Goal: Information Seeking & Learning: Learn about a topic

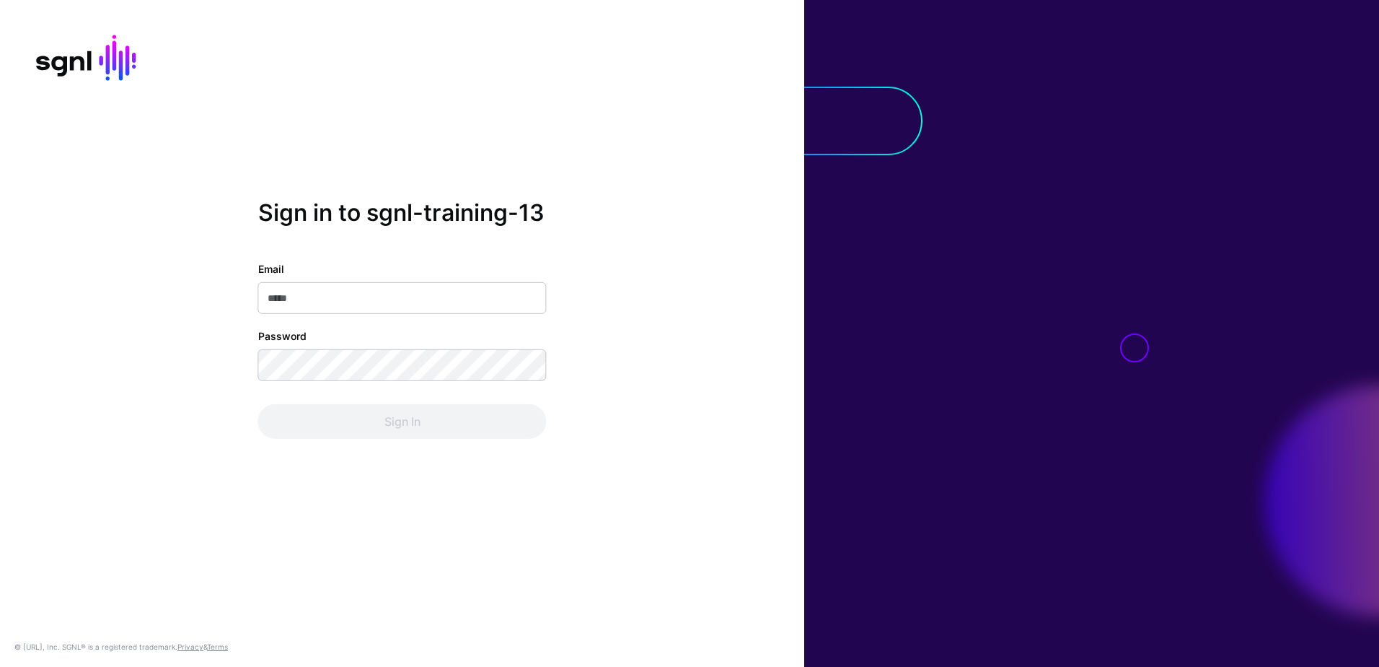
click at [330, 299] on input "Email" at bounding box center [402, 298] width 289 height 32
type input "**********"
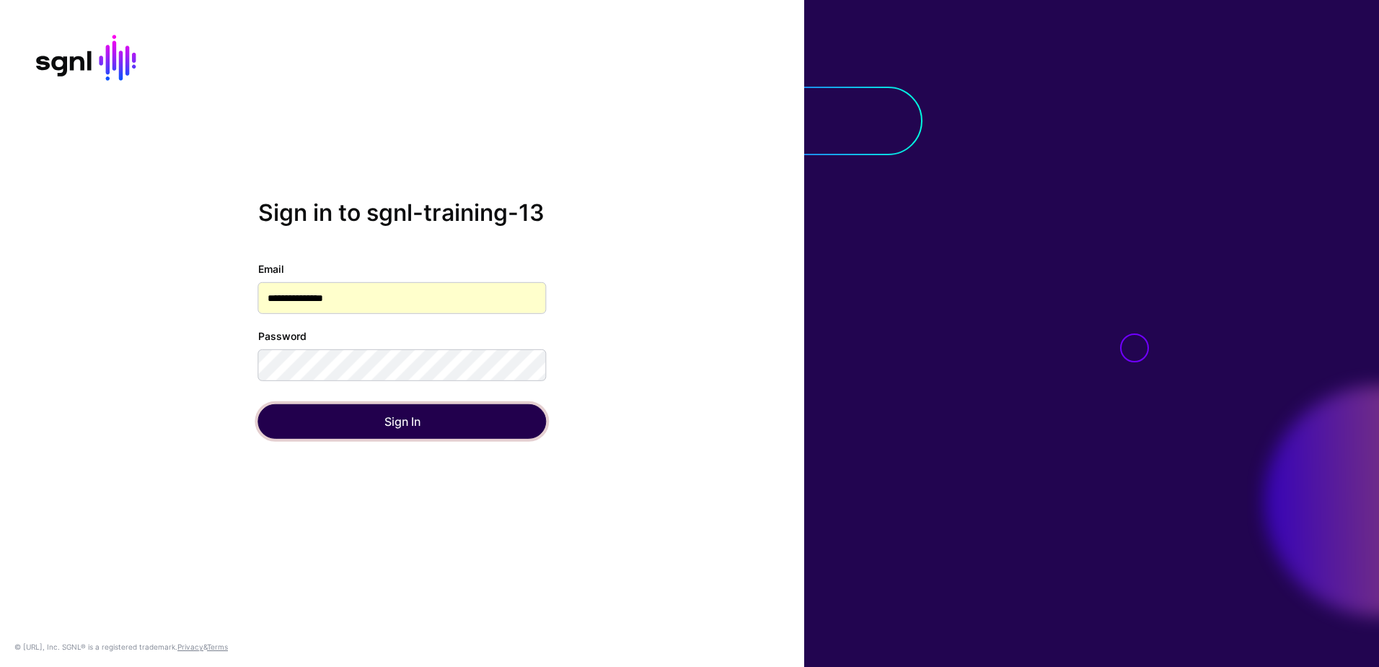
click at [402, 427] on button "Sign In" at bounding box center [402, 421] width 289 height 35
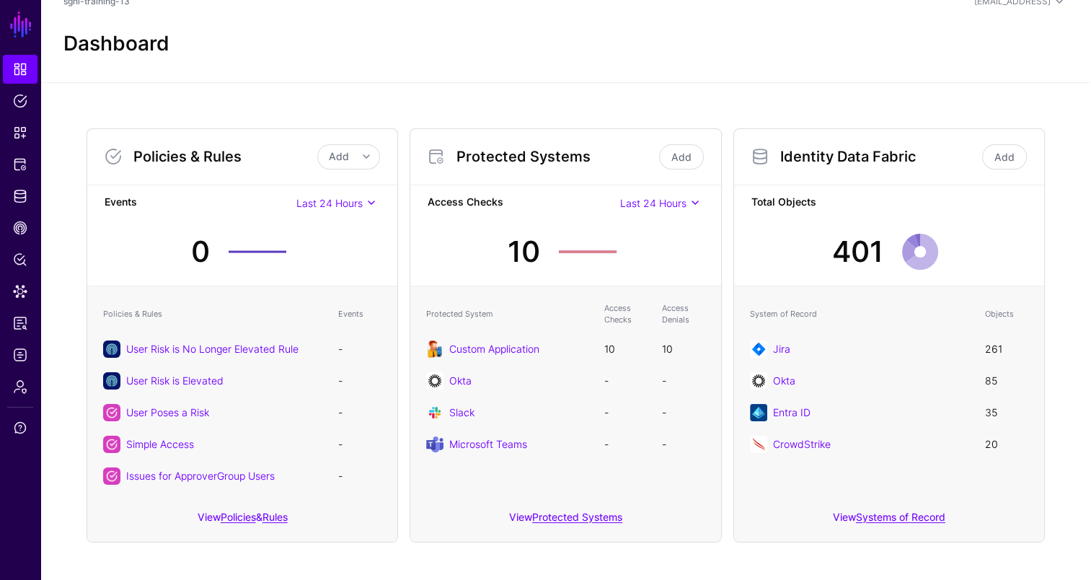
scroll to position [22, 0]
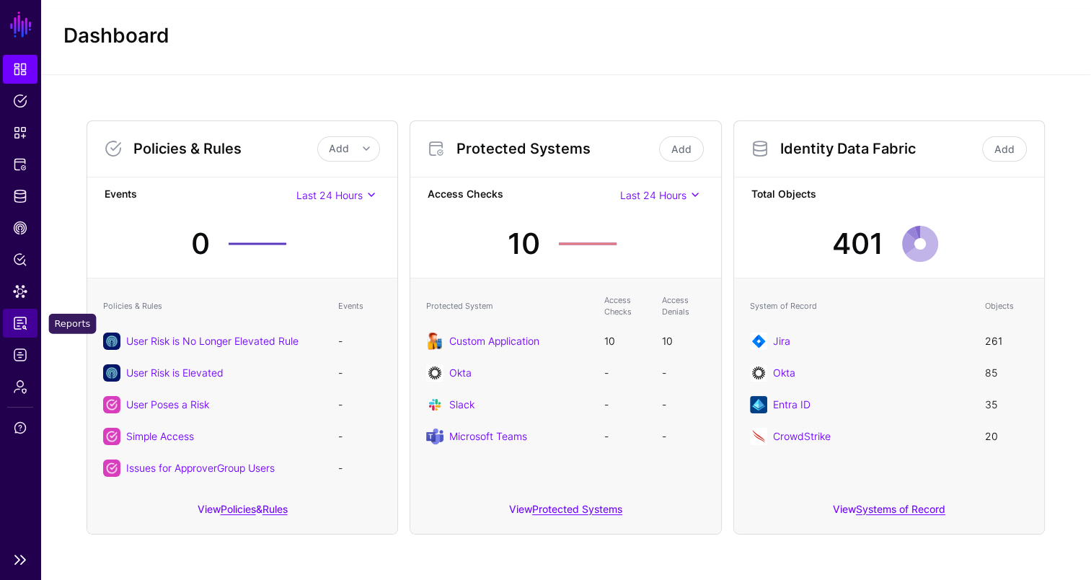
click at [25, 329] on span "Reports" at bounding box center [20, 323] width 14 height 14
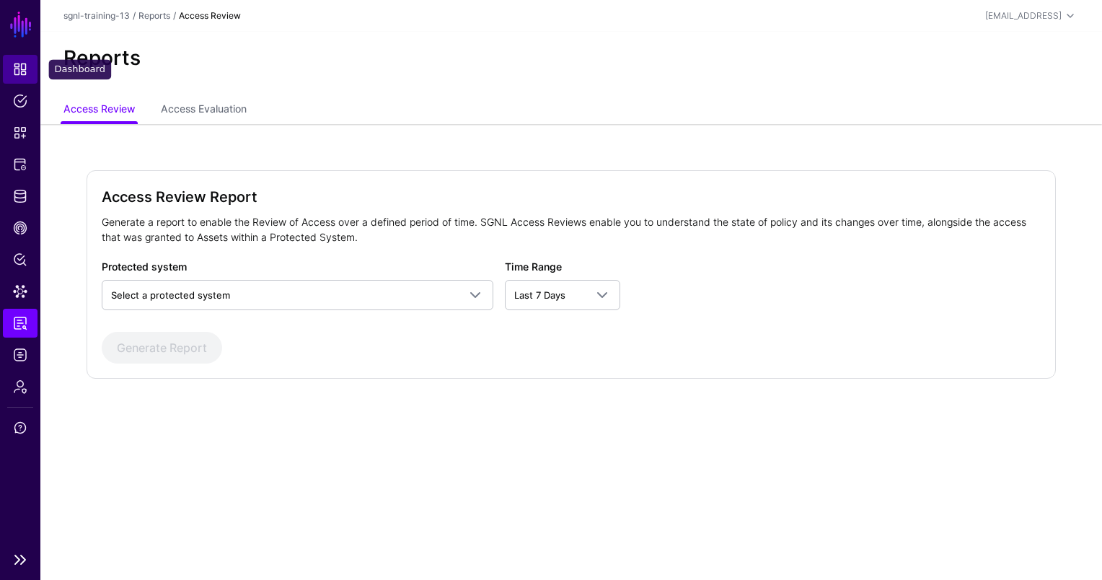
click at [26, 60] on link "Dashboard" at bounding box center [20, 69] width 35 height 29
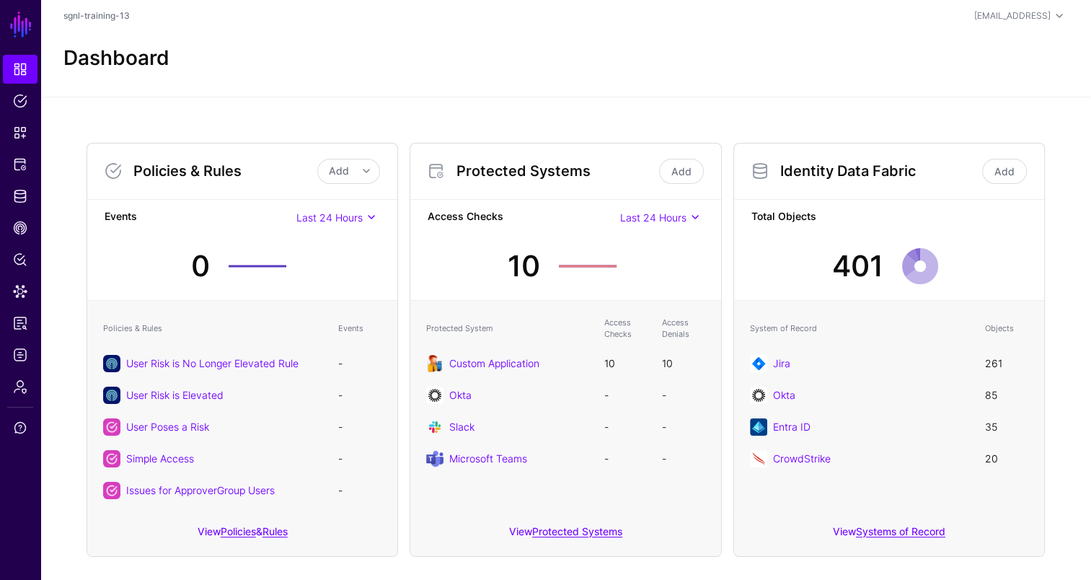
scroll to position [22, 0]
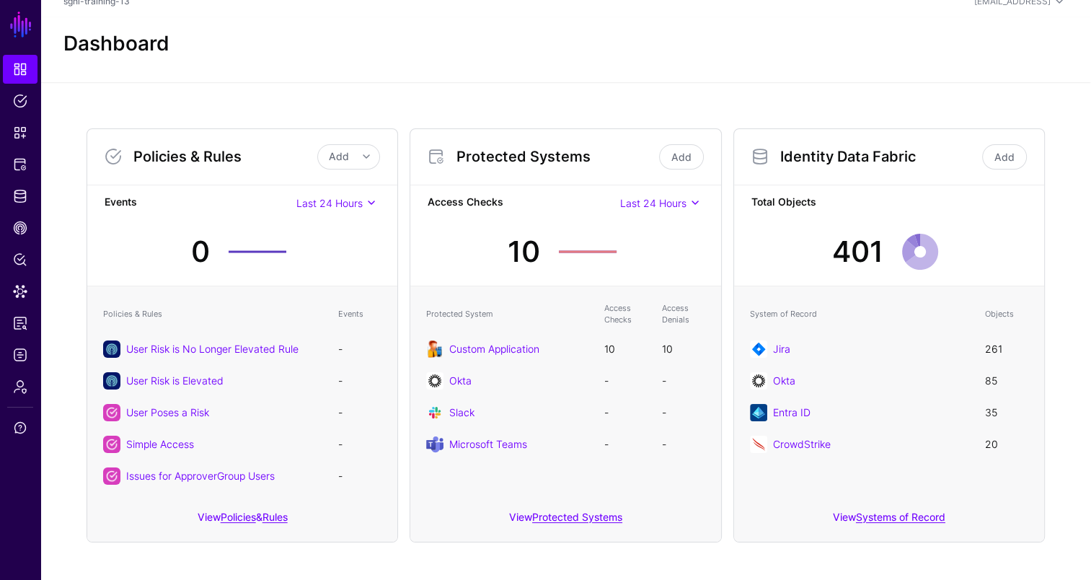
scroll to position [22, 0]
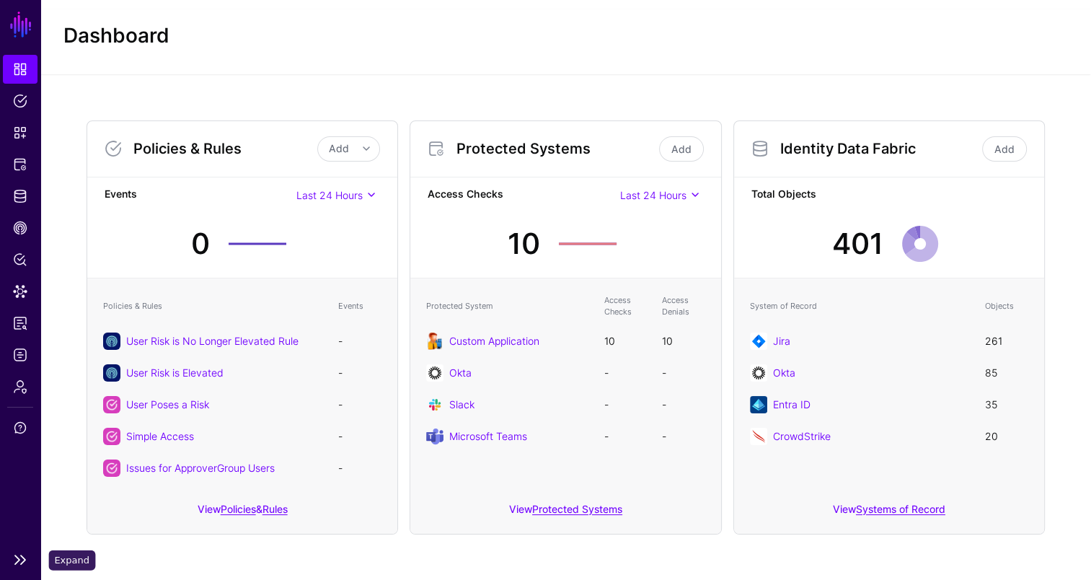
click at [22, 561] on link at bounding box center [20, 559] width 40 height 17
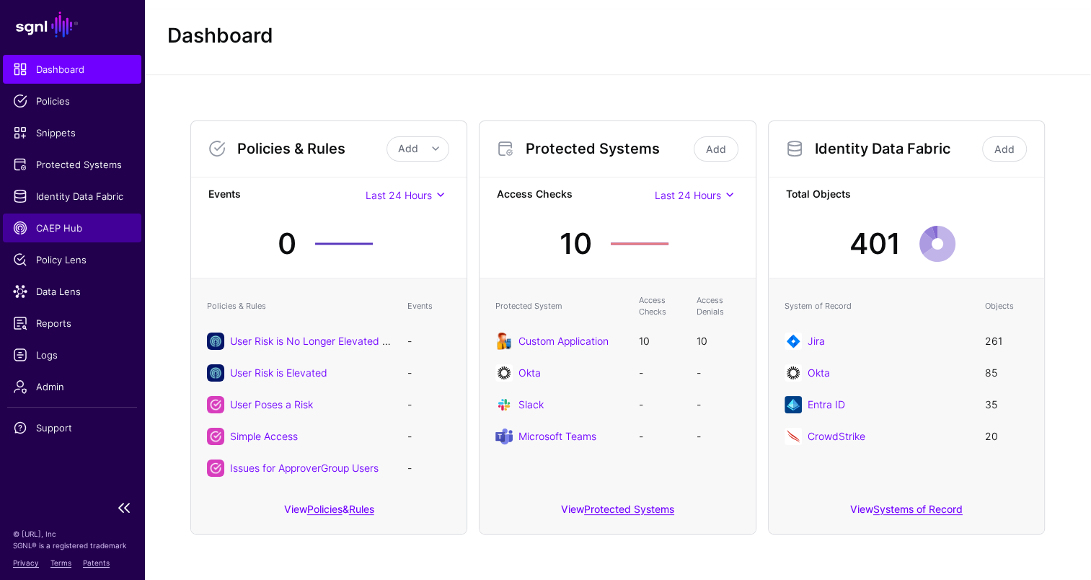
click at [84, 226] on span "CAEP Hub" at bounding box center [72, 228] width 118 height 14
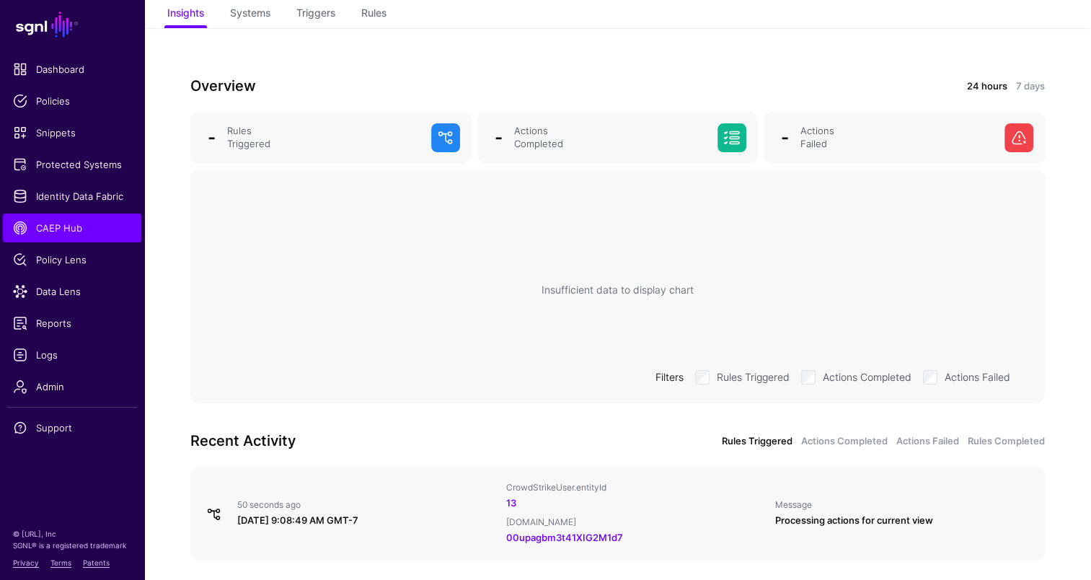
scroll to position [170, 0]
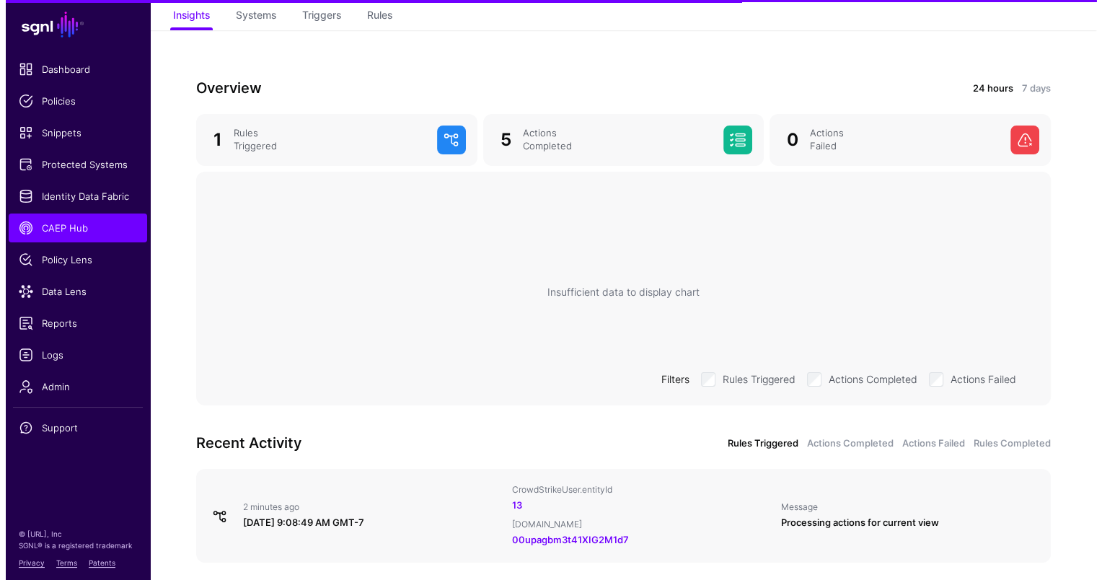
scroll to position [170, 0]
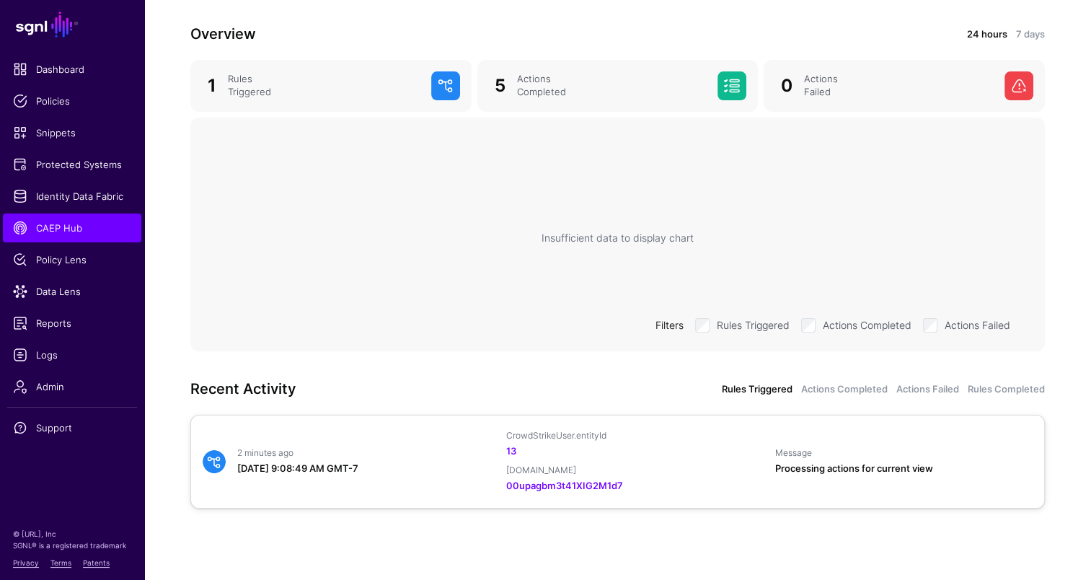
click at [722, 454] on div "13" at bounding box center [635, 451] width 258 height 14
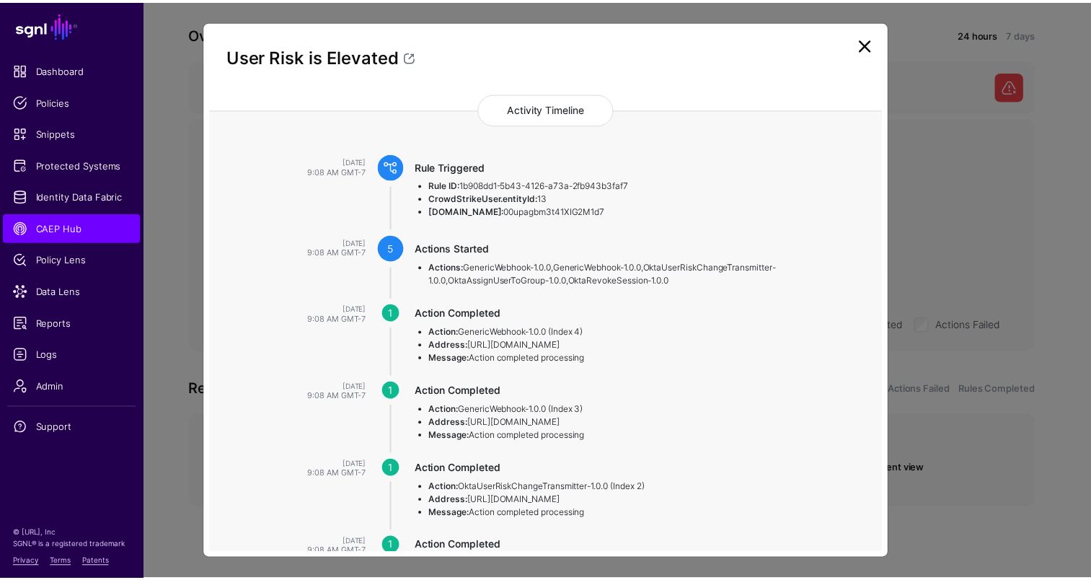
scroll to position [144, 0]
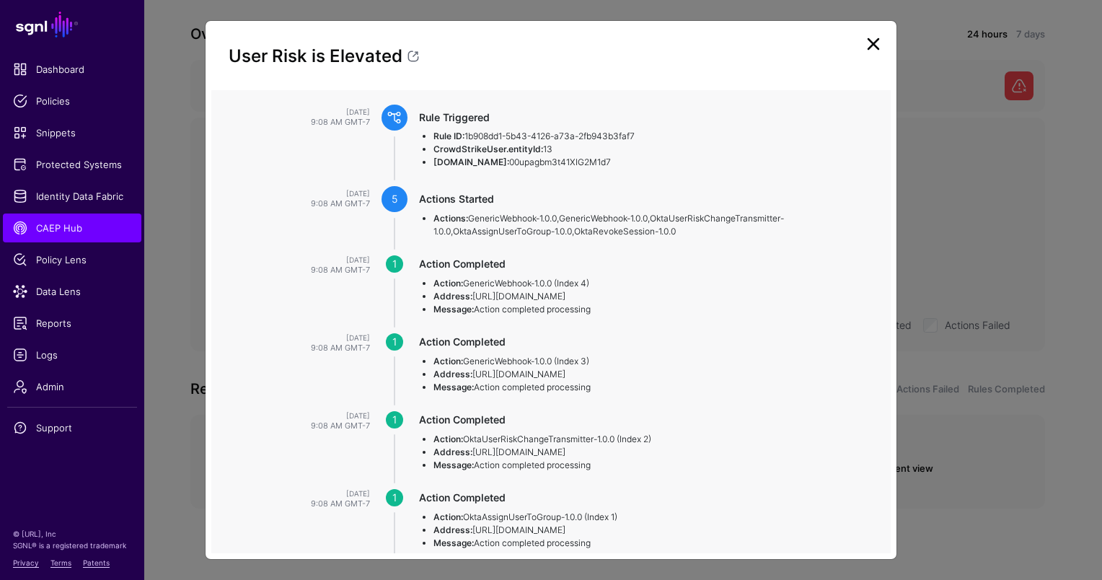
click at [211, 123] on div "User Risk is Elevated Rule Triggered Actions Started 5 Actions Completed 5 Rule…" at bounding box center [551, 290] width 693 height 540
click at [183, 139] on ngb-modal-window "User Risk is Elevated Rule Triggered Actions Started 5 Actions Completed 5 Rule…" at bounding box center [551, 290] width 1102 height 580
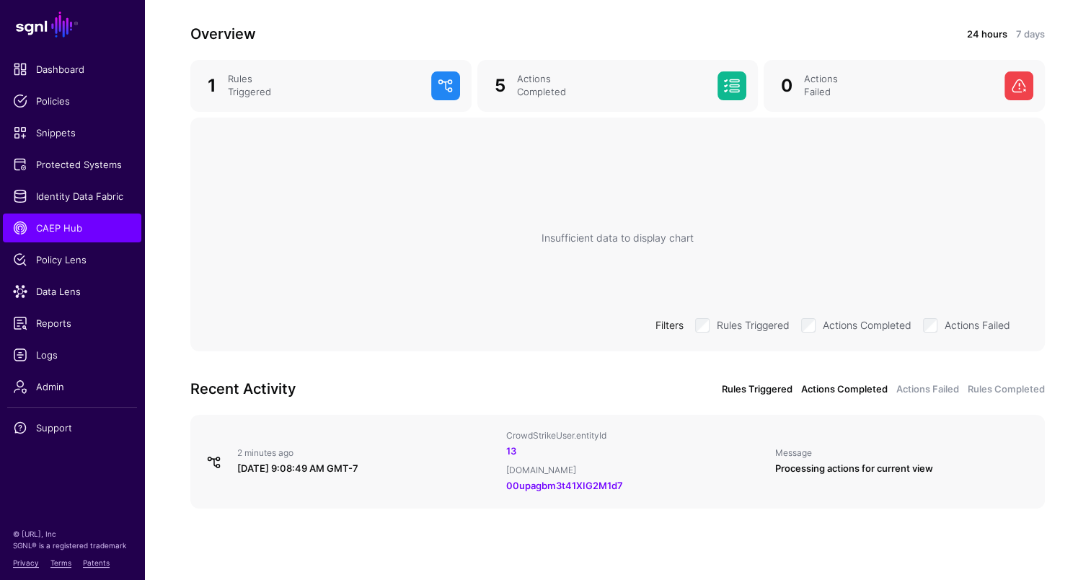
click at [845, 385] on link "Actions Completed" at bounding box center [844, 389] width 87 height 14
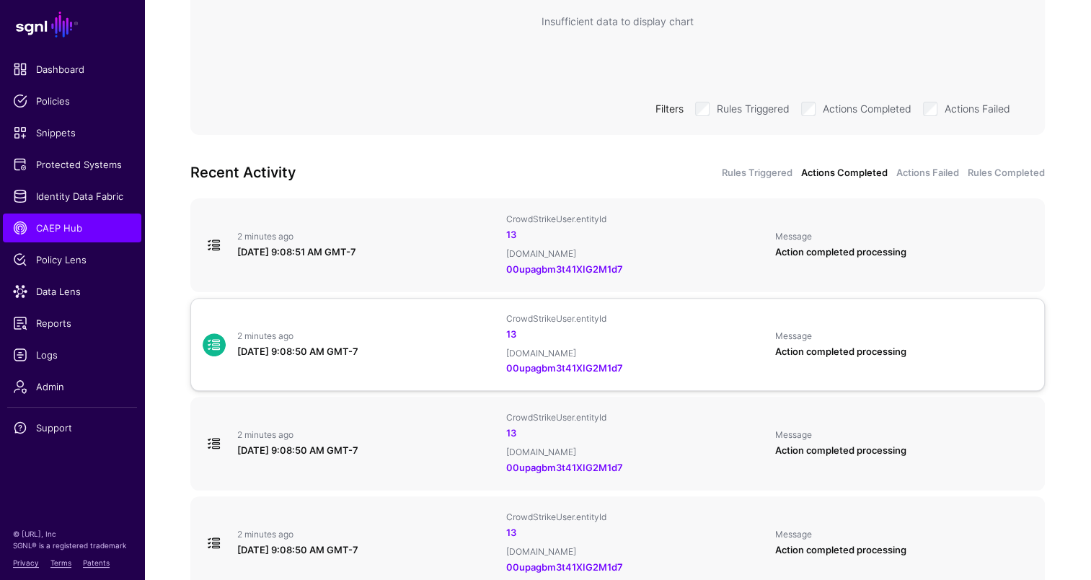
scroll to position [458, 0]
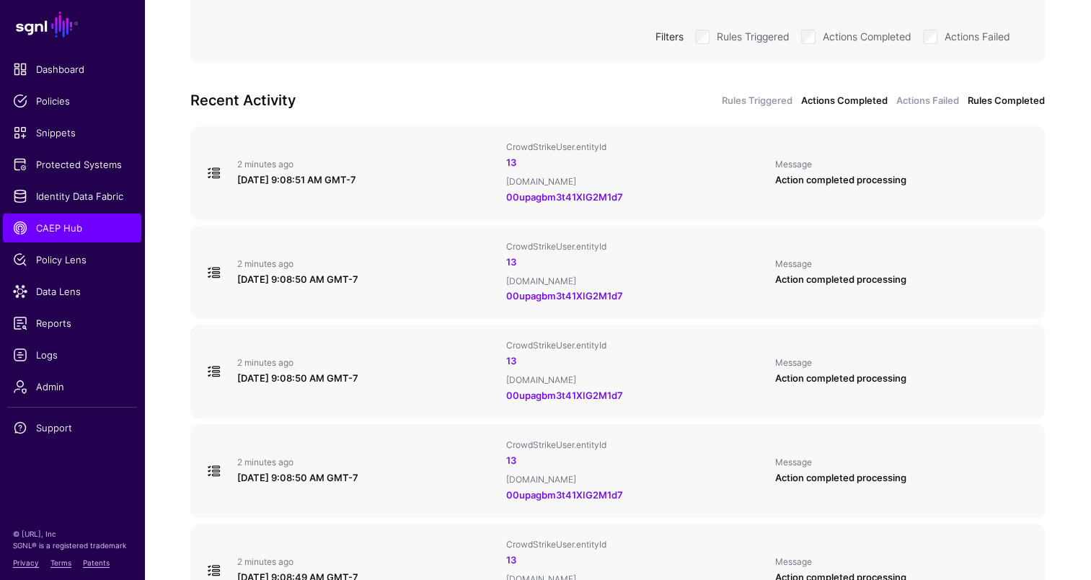
click at [1013, 101] on link "Rules Completed" at bounding box center [1006, 101] width 77 height 14
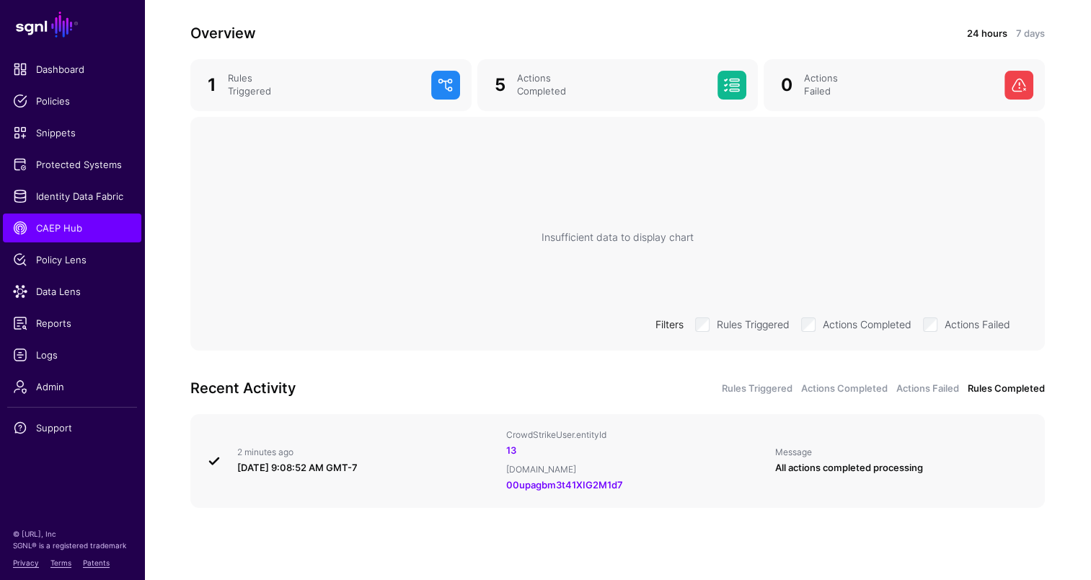
scroll to position [170, 0]
click at [929, 384] on link "Actions Failed" at bounding box center [928, 389] width 63 height 14
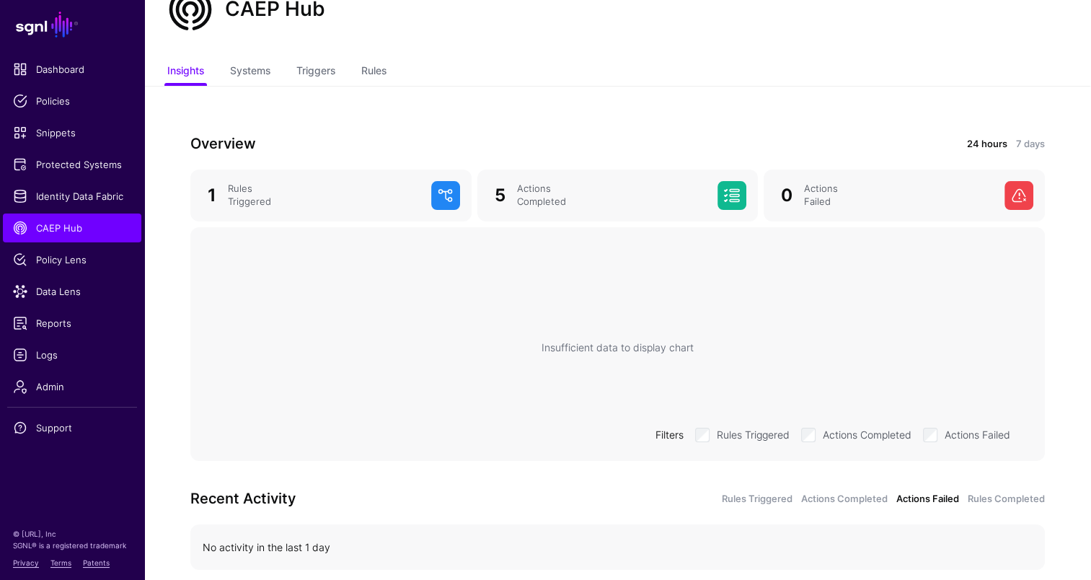
scroll to position [0, 0]
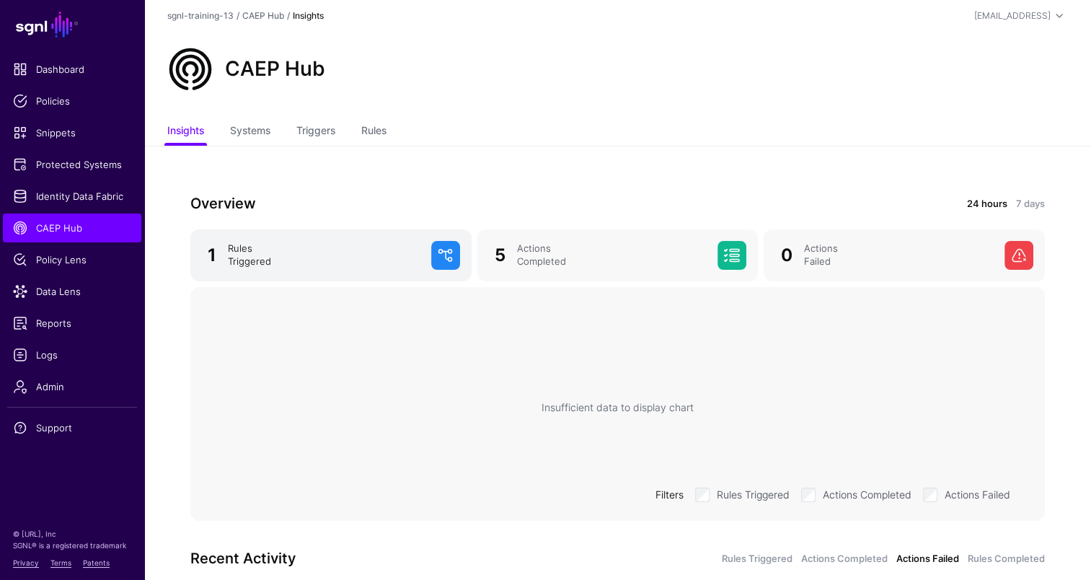
click at [294, 245] on div "Rules Triggered" at bounding box center [323, 255] width 203 height 26
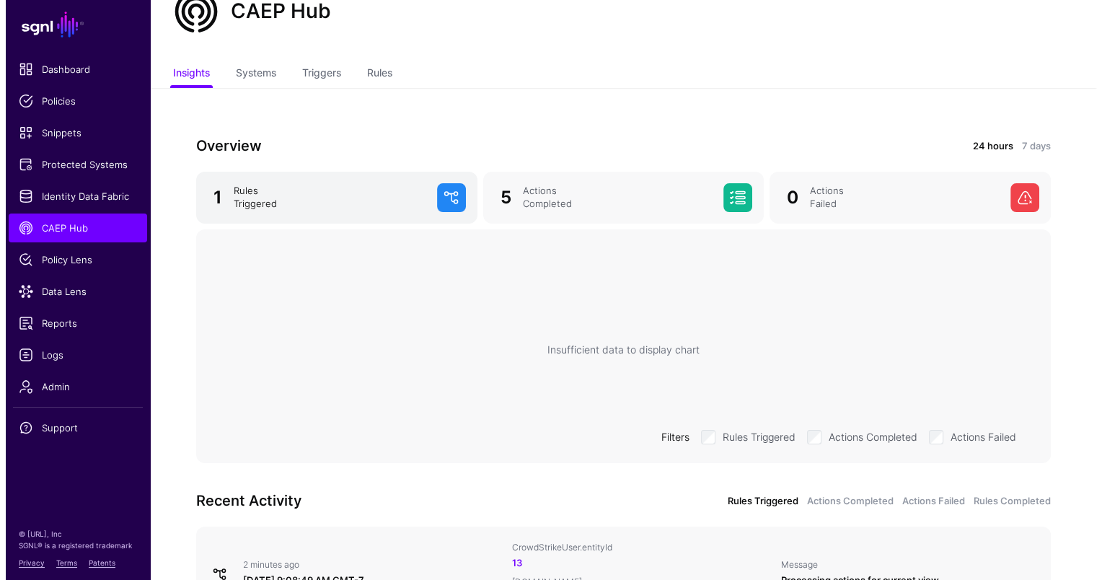
scroll to position [121, 0]
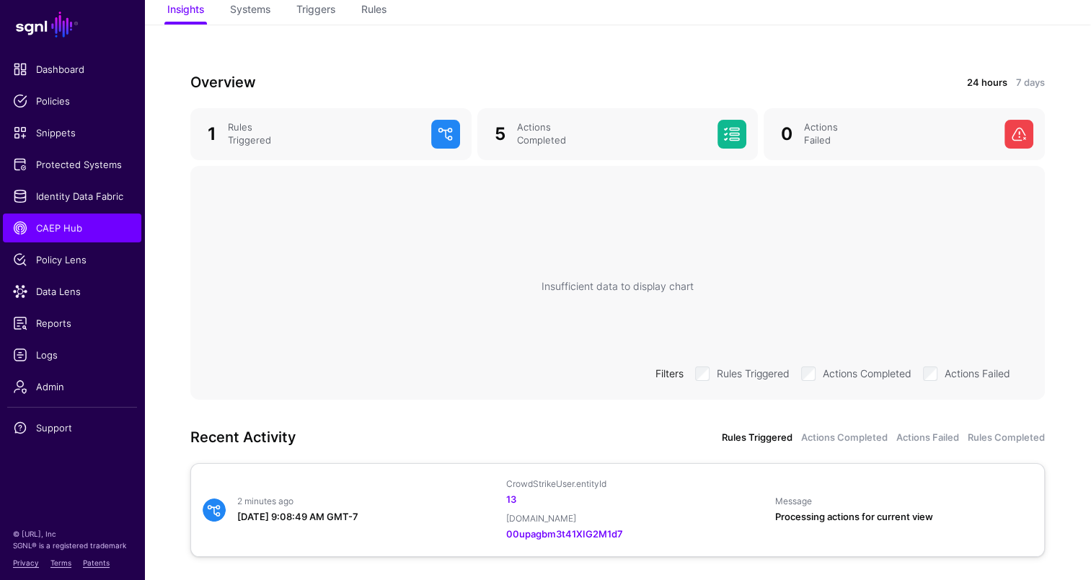
click at [386, 470] on link "2 minutes ago August 28, 2025 at 9:08:49 AM GMT-7 CrowdStrikeUser.entityId 13 O…" at bounding box center [617, 510] width 855 height 94
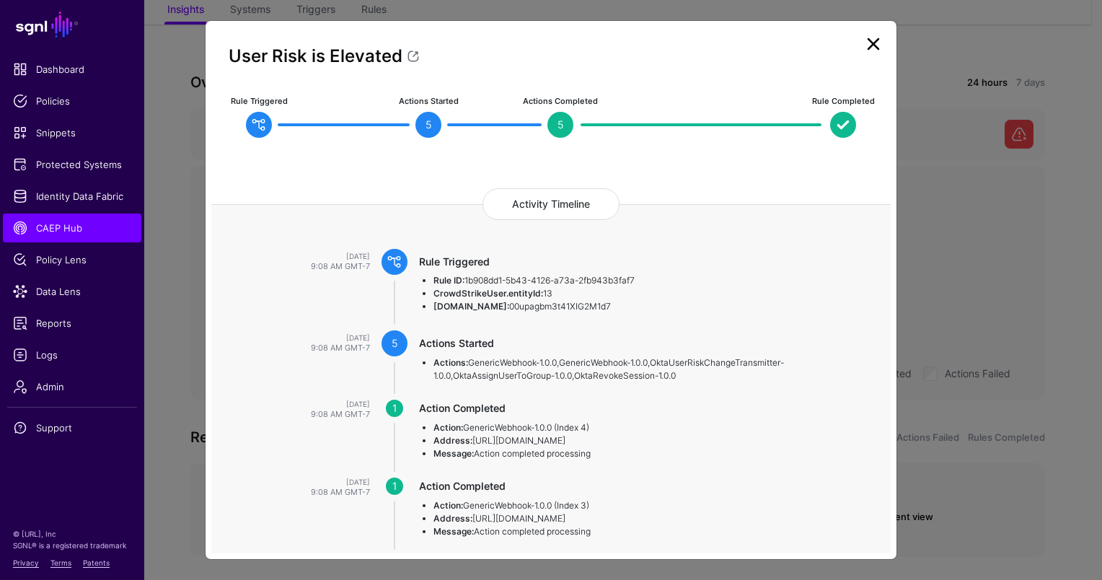
drag, startPoint x: 431, startPoint y: 280, endPoint x: 611, endPoint y: 307, distance: 182.4
click at [611, 307] on ul "Rule ID: 1b908dd1-5b43-4126-a73a-2fb943b3faf7 CrowdStrikeUser.entityId: 13 Okta…" at bounding box center [641, 293] width 444 height 39
drag, startPoint x: 611, startPoint y: 307, endPoint x: 738, endPoint y: 252, distance: 138.6
click at [738, 252] on div "Rule Triggered Rule ID: 1b908dd1-5b43-4126-a73a-2fb943b3faf7 CrowdStrikeUser.en…" at bounding box center [650, 290] width 484 height 82
click at [880, 43] on link at bounding box center [873, 43] width 23 height 23
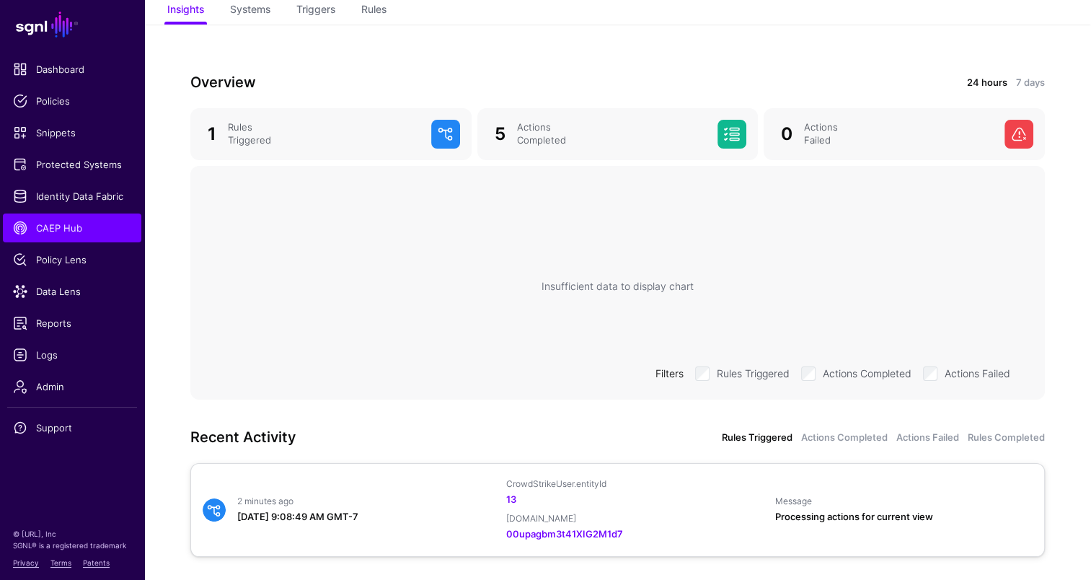
click at [659, 504] on div "13" at bounding box center [635, 500] width 258 height 14
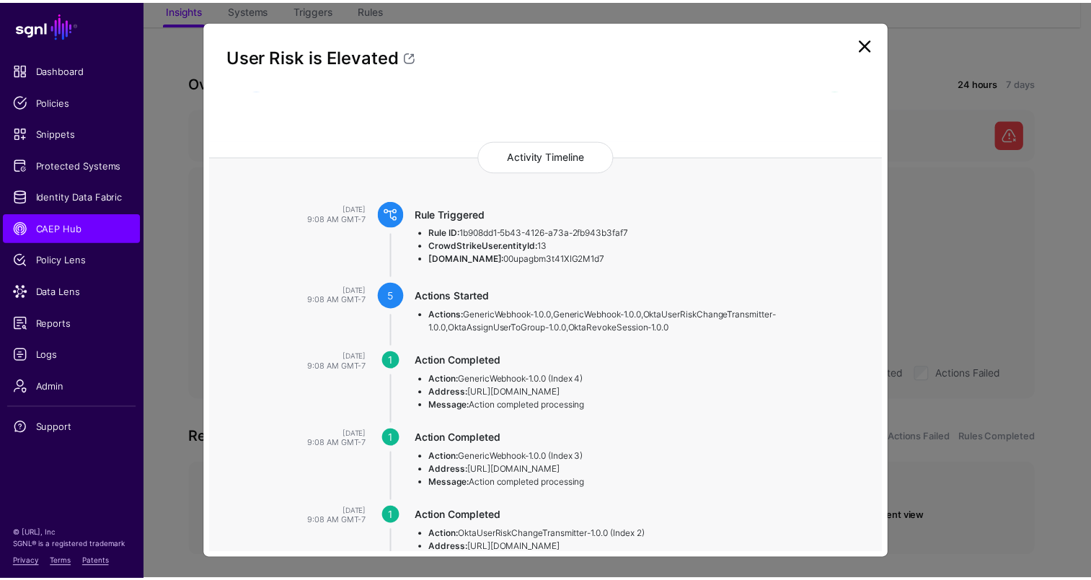
scroll to position [72, 0]
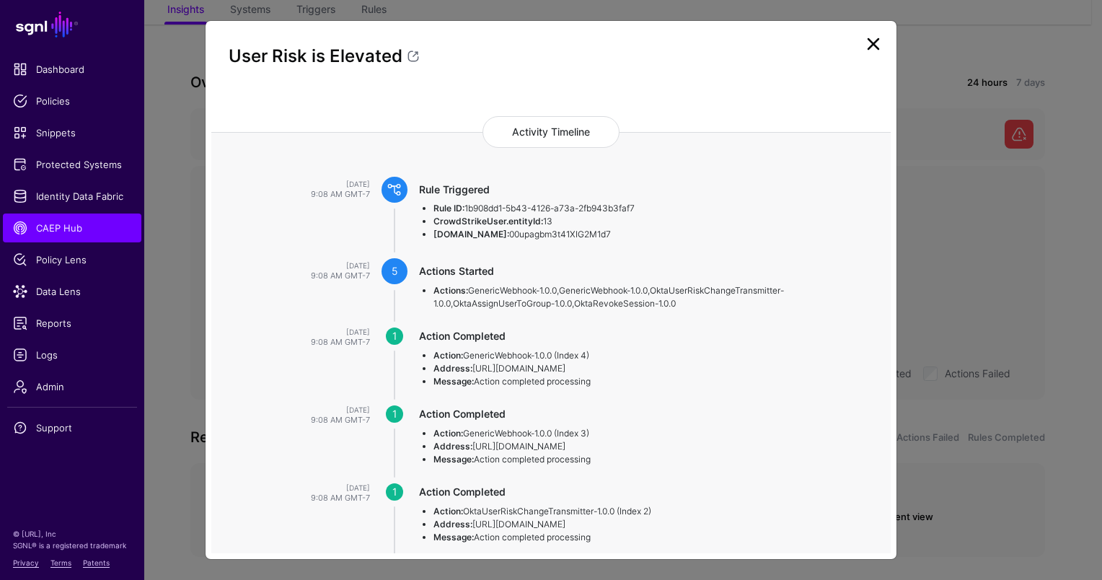
click at [156, 294] on ngb-modal-window "User Risk is Elevated Rule Triggered Actions Started 5 Actions Completed 5 Rule…" at bounding box center [551, 290] width 1102 height 580
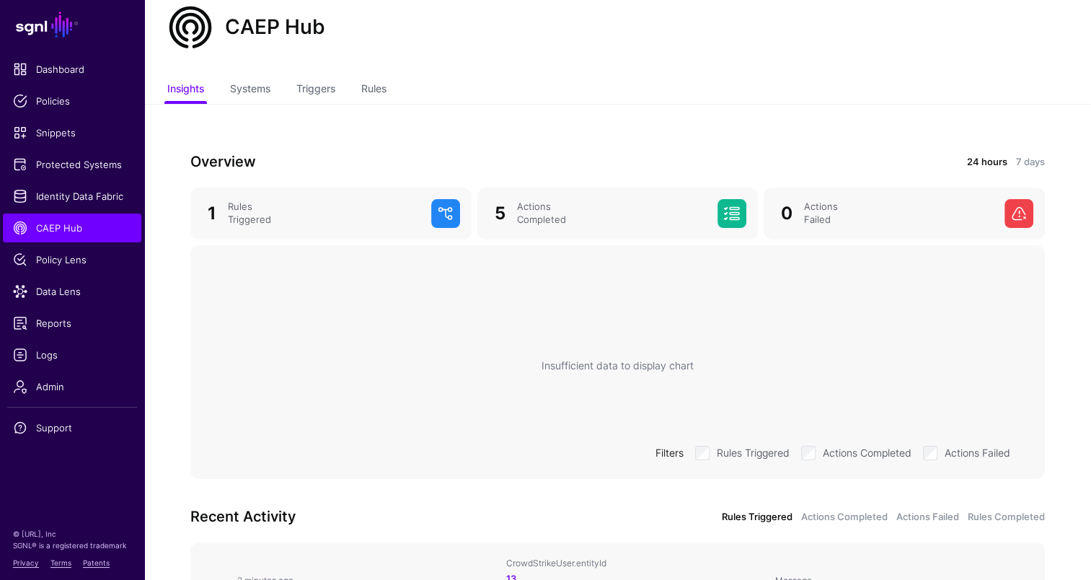
scroll to position [0, 0]
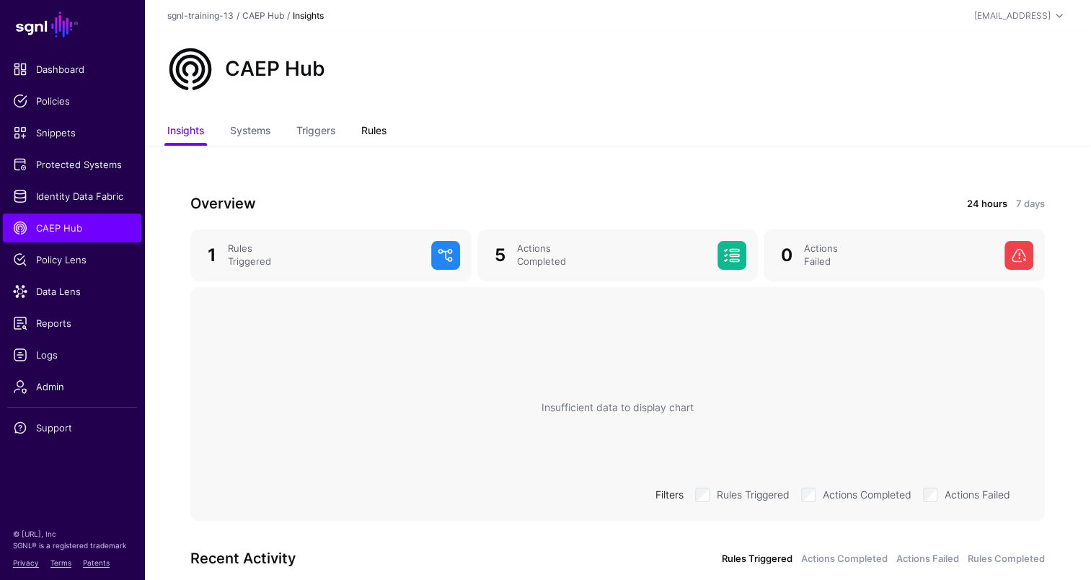
click at [377, 131] on link "Rules" at bounding box center [373, 131] width 25 height 27
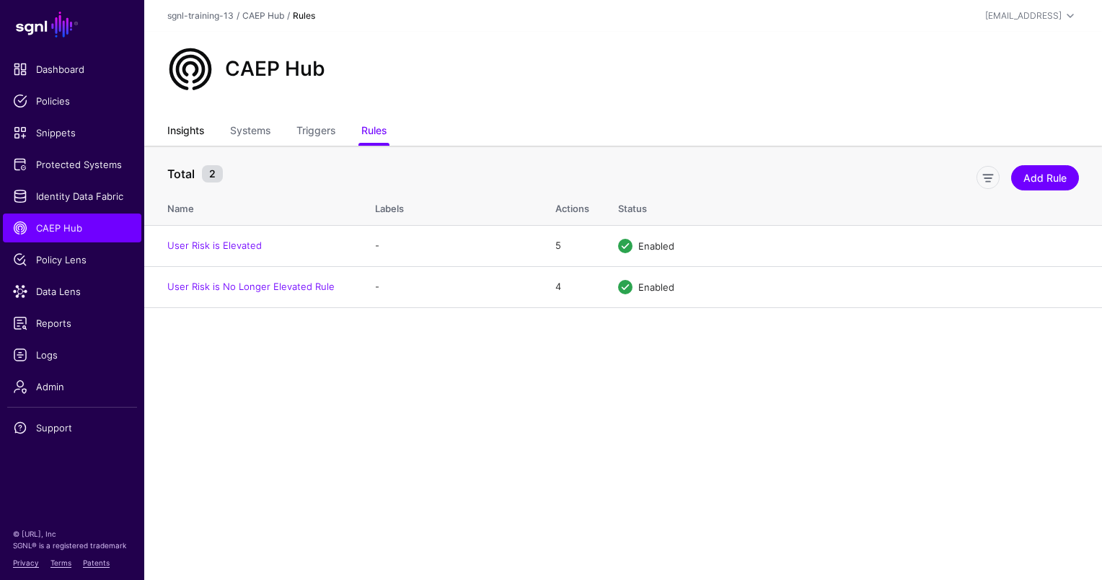
click at [186, 135] on link "Insights" at bounding box center [185, 131] width 37 height 27
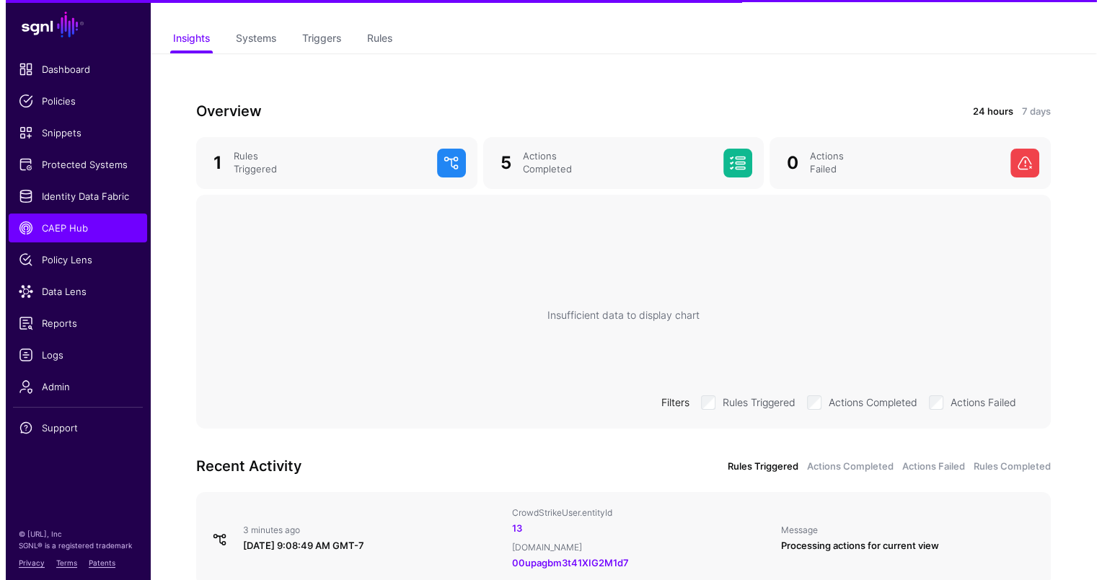
scroll to position [170, 0]
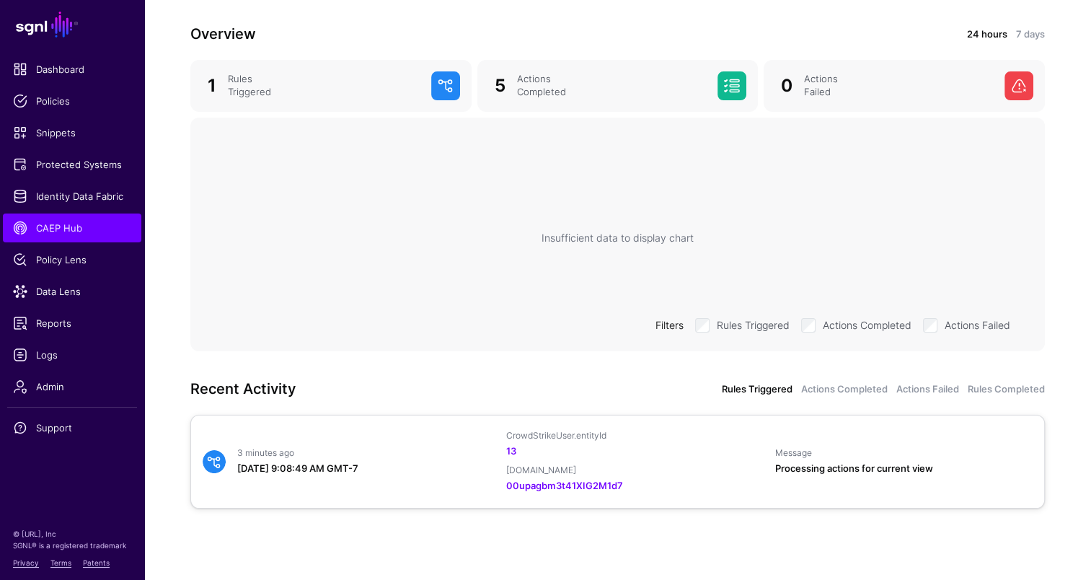
click at [759, 452] on div "13" at bounding box center [635, 451] width 258 height 14
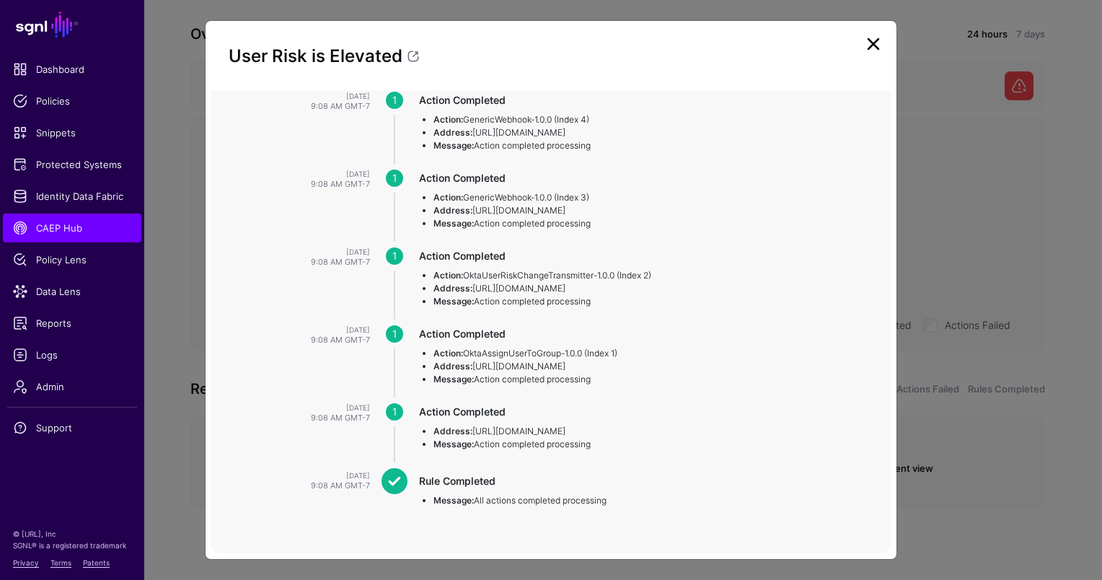
scroll to position [359, 0]
click at [1004, 496] on ngb-modal-window "User Risk is Elevated Rule Triggered Actions Started 5 Actions Completed 5 Rule…" at bounding box center [551, 290] width 1102 height 580
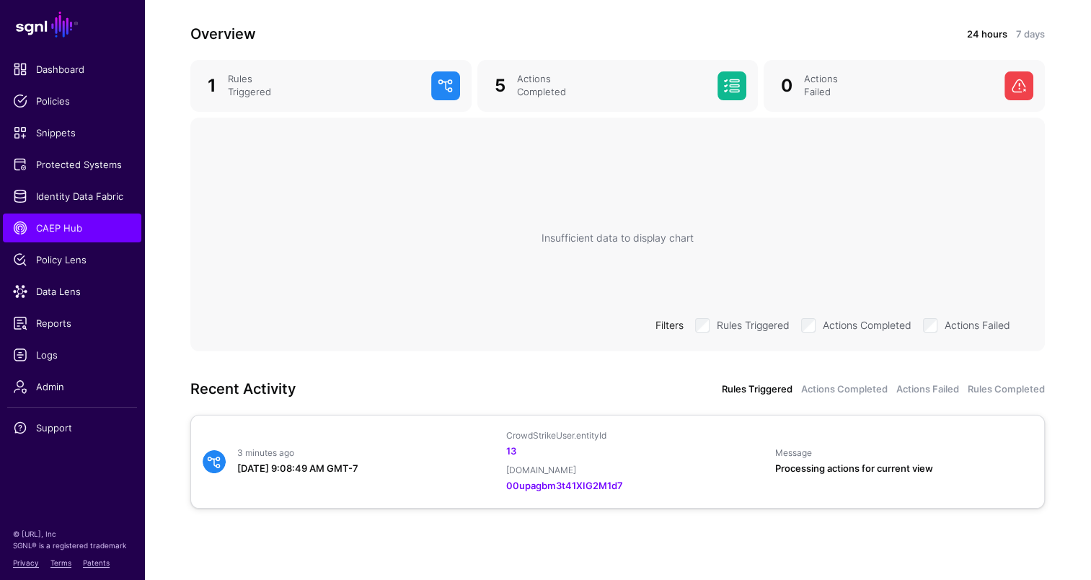
click at [716, 442] on div "CrowdStrikeUser.entityId 13 OktaUser.id 00upagbm3t41XIG2M1d7" at bounding box center [635, 461] width 269 height 63
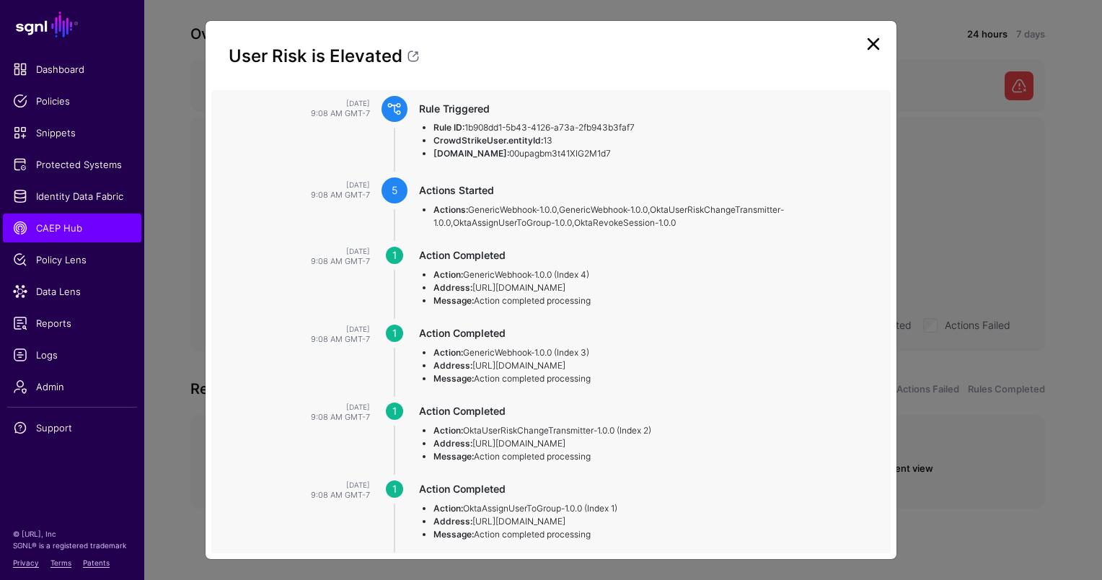
scroll to position [0, 0]
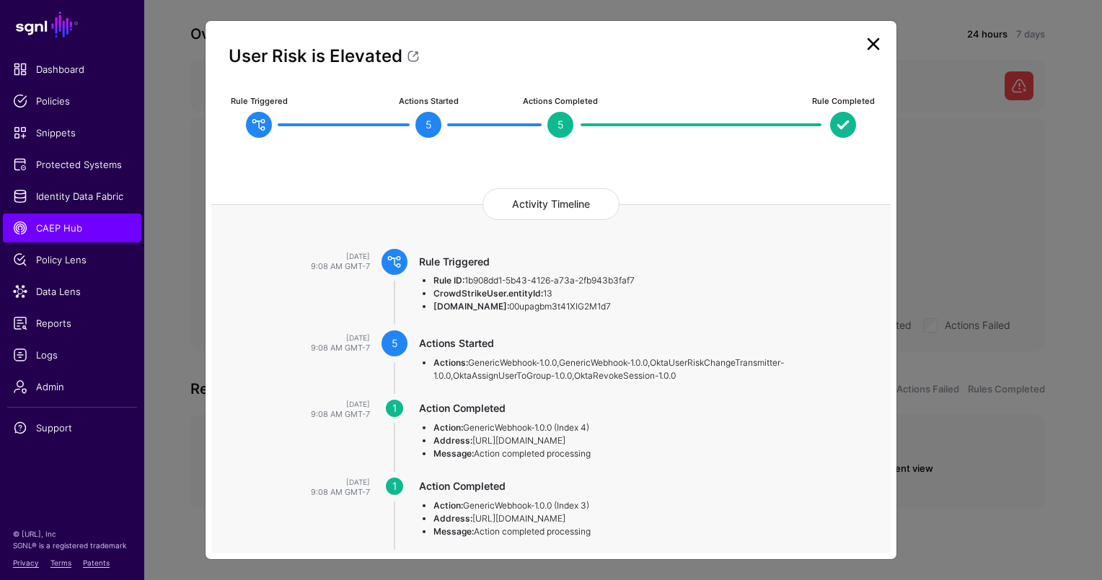
click at [473, 274] on li "Rule ID: 1b908dd1-5b43-4126-a73a-2fb943b3faf7" at bounding box center [648, 280] width 429 height 13
click at [866, 40] on link at bounding box center [873, 43] width 23 height 23
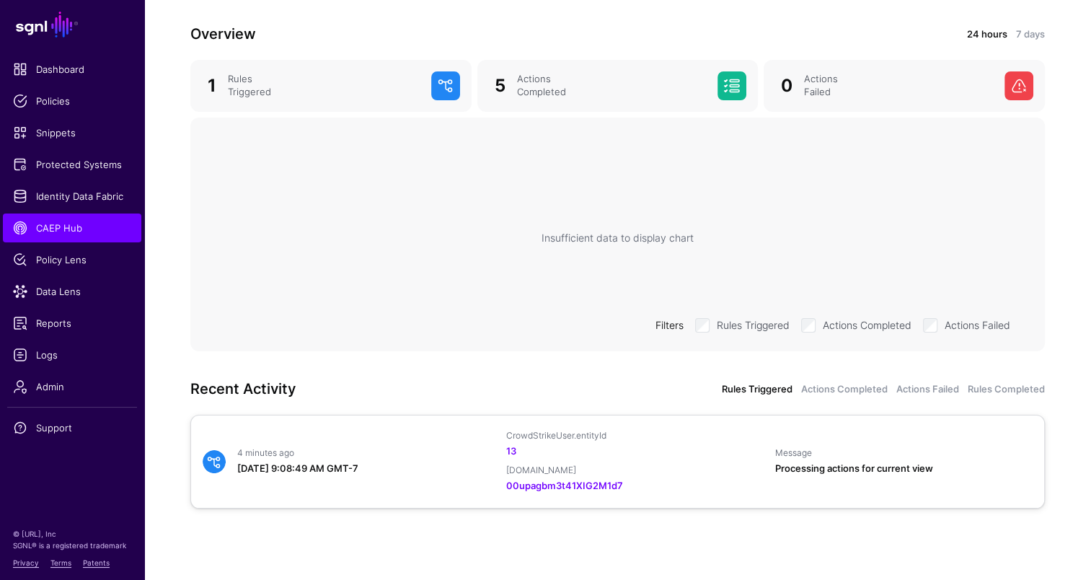
click at [681, 454] on div "13" at bounding box center [635, 451] width 258 height 14
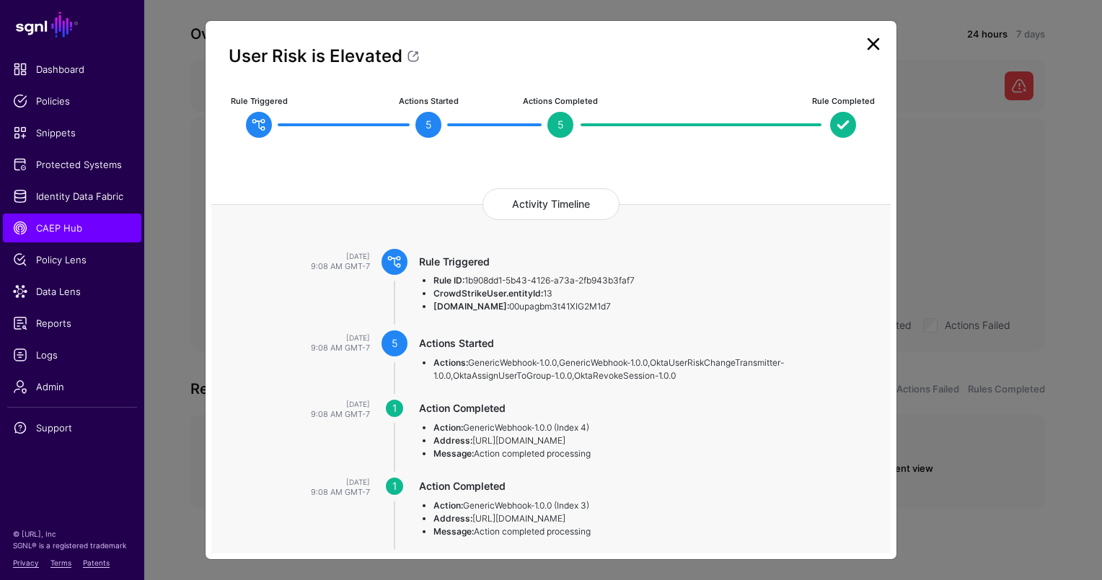
drag, startPoint x: 430, startPoint y: 280, endPoint x: 665, endPoint y: 271, distance: 235.3
click at [665, 271] on div "Rule Triggered Rule ID: 1b908dd1-5b43-4126-a73a-2fb943b3faf7 CrowdStrikeUser.en…" at bounding box center [655, 284] width 472 height 59
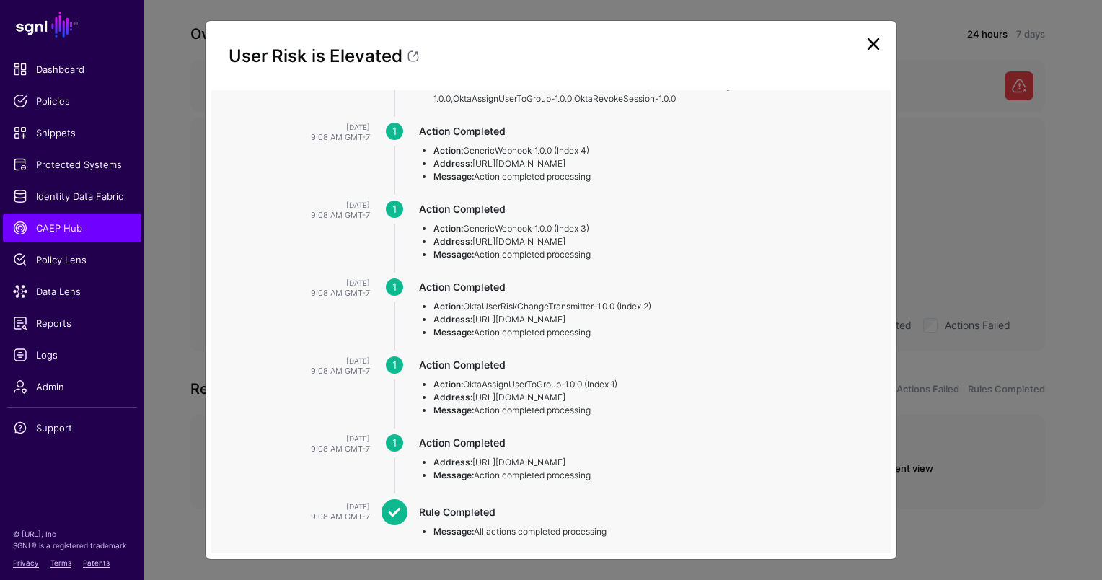
scroll to position [359, 0]
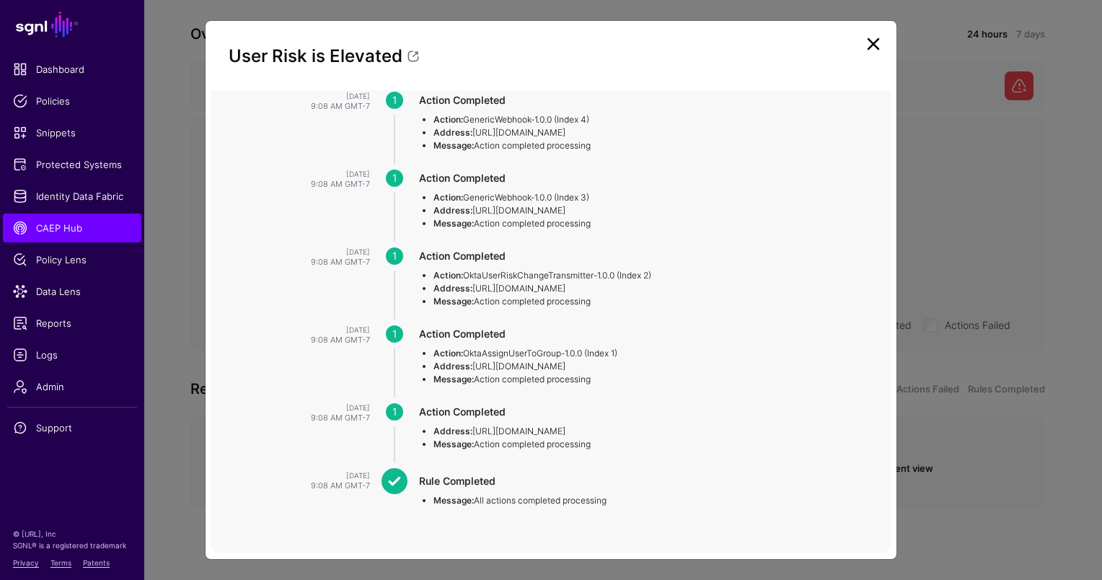
click at [874, 40] on link at bounding box center [873, 43] width 23 height 23
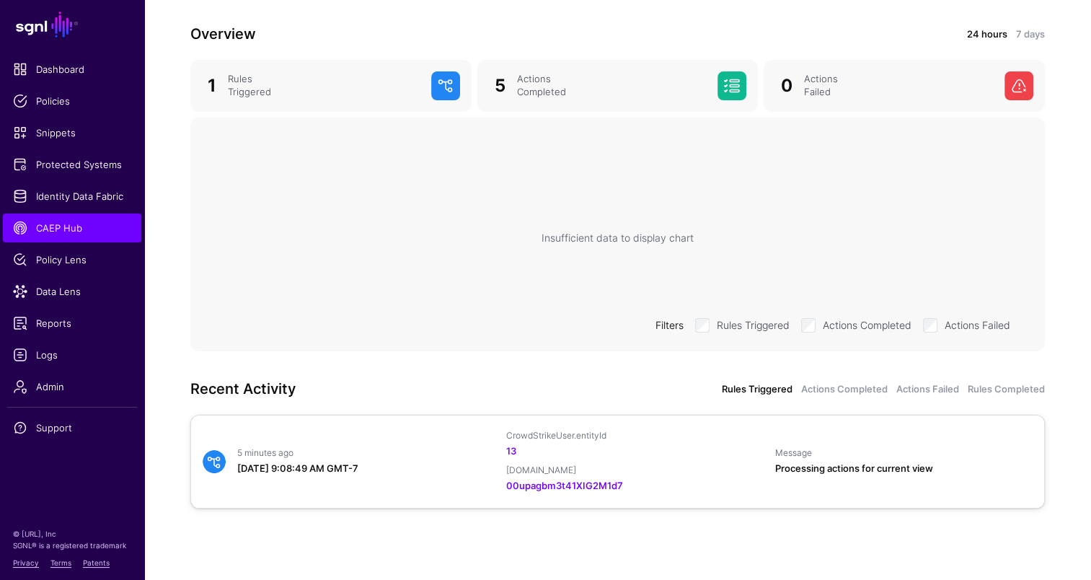
click at [731, 470] on div "OktaUser.id" at bounding box center [635, 471] width 258 height 12
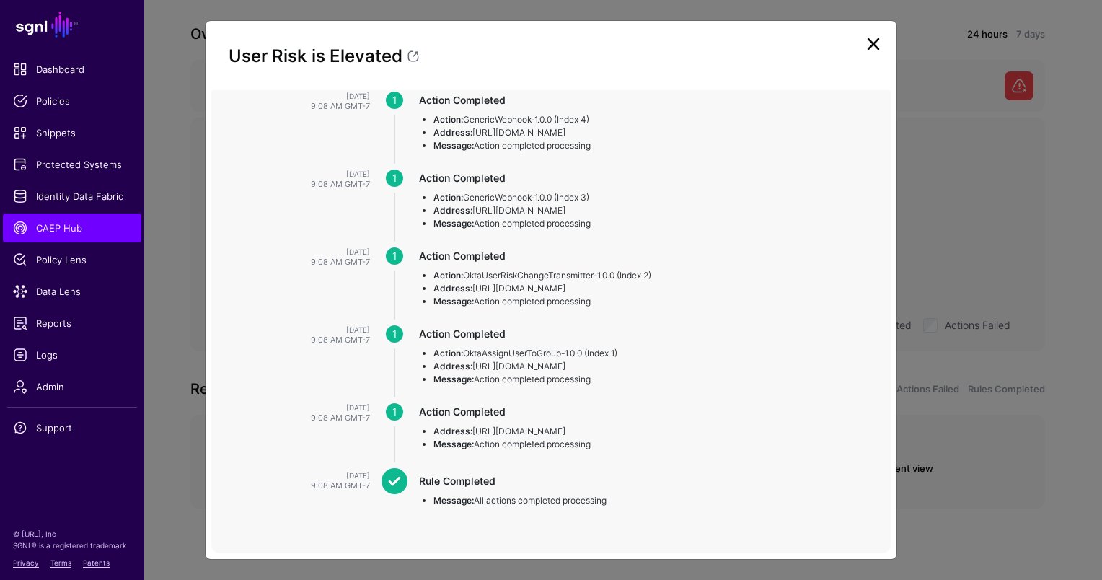
click at [1010, 468] on ngb-modal-window "User Risk is Elevated Rule Triggered Actions Started 5 Actions Completed 5 Rule…" at bounding box center [551, 290] width 1102 height 580
